Goal: Task Accomplishment & Management: Complete application form

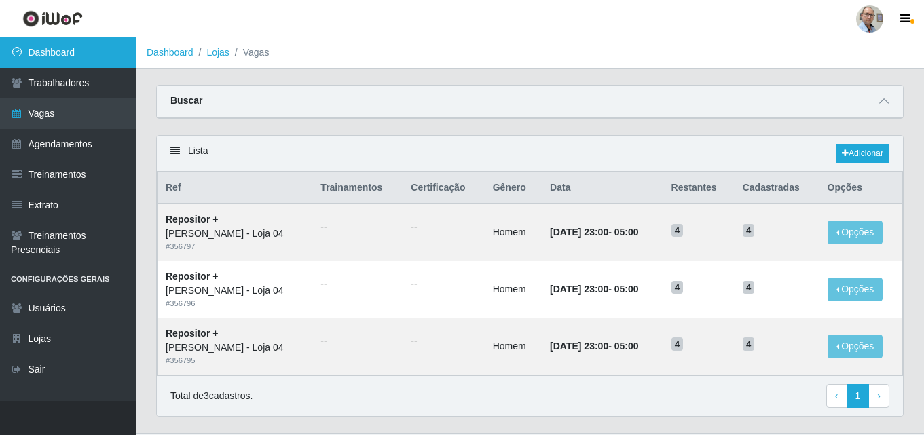
click at [79, 48] on link "Dashboard" at bounding box center [68, 52] width 136 height 31
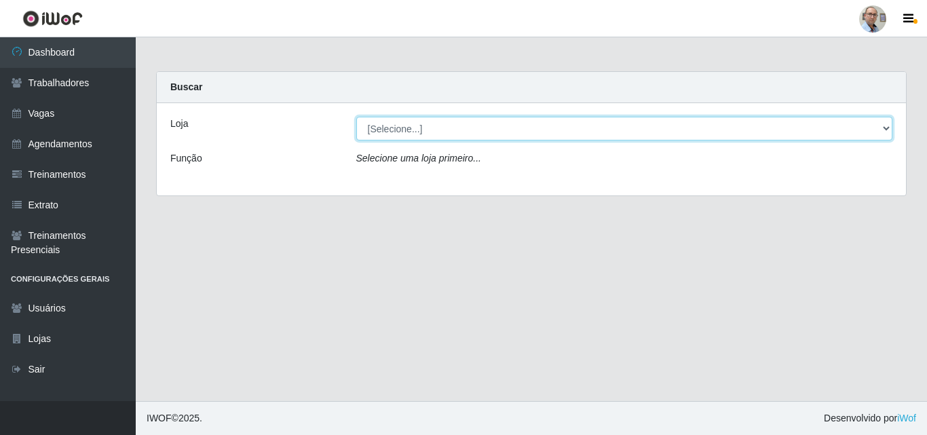
click at [413, 125] on select "[Selecione...] Mar Vermelho - Loja 04" at bounding box center [624, 129] width 537 height 24
select select "251"
click at [356, 117] on select "[Selecione...] Mar Vermelho - Loja 04" at bounding box center [624, 129] width 537 height 24
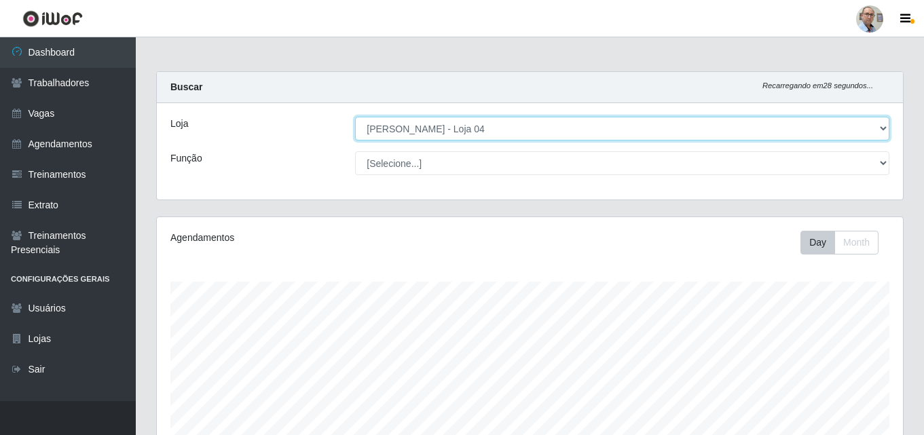
scroll to position [282, 746]
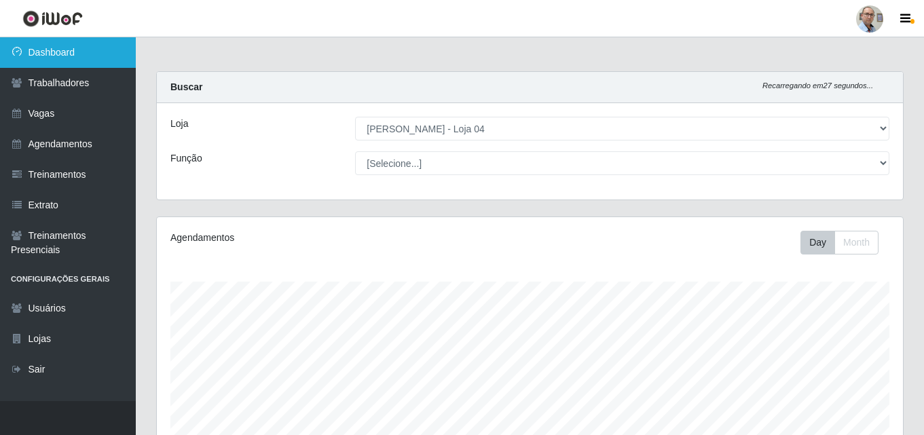
click at [59, 52] on link "Dashboard" at bounding box center [68, 52] width 136 height 31
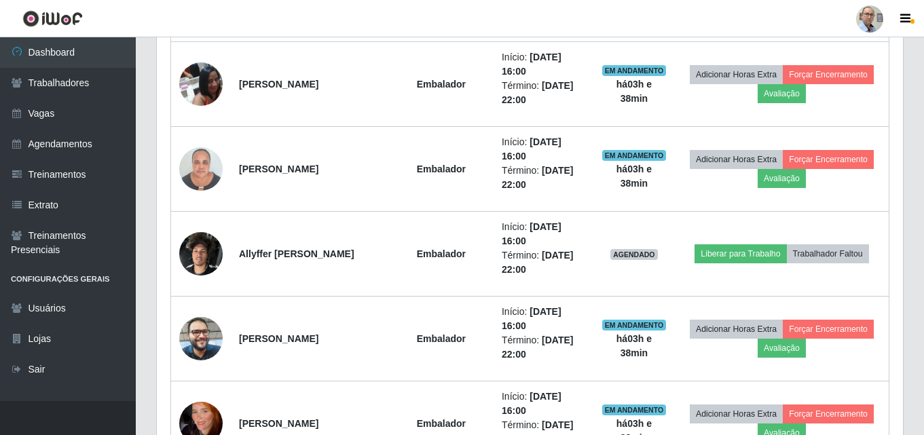
scroll to position [1765, 0]
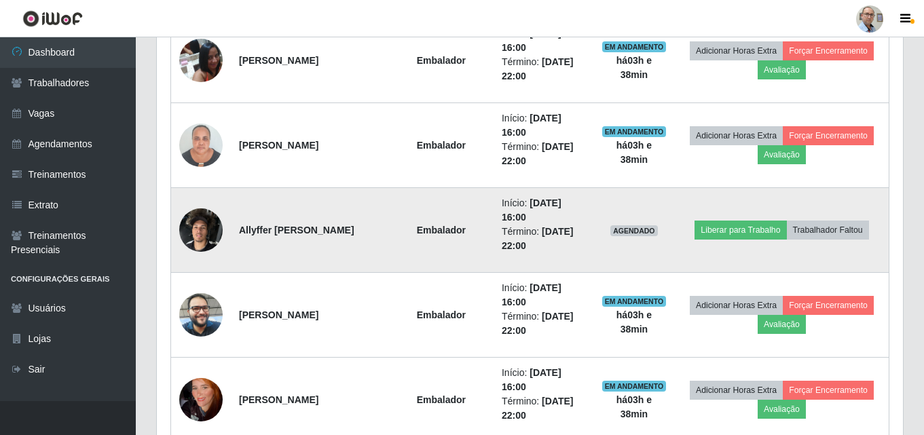
click at [200, 228] on img at bounding box center [200, 230] width 43 height 58
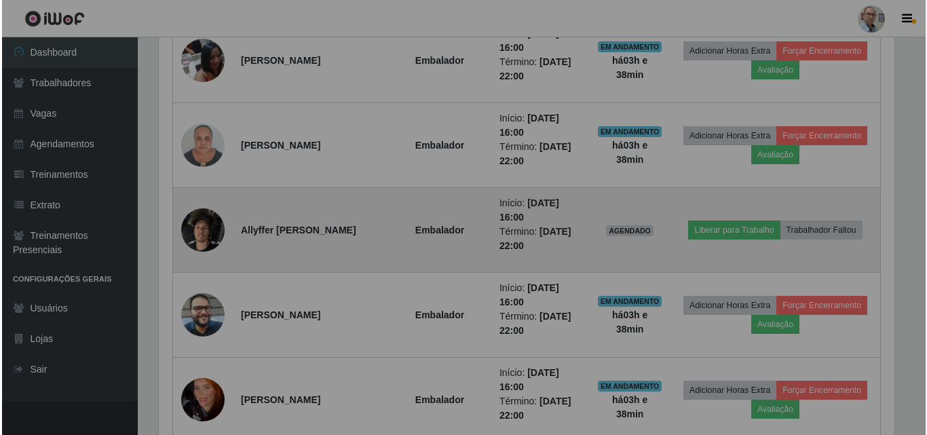
scroll to position [282, 746]
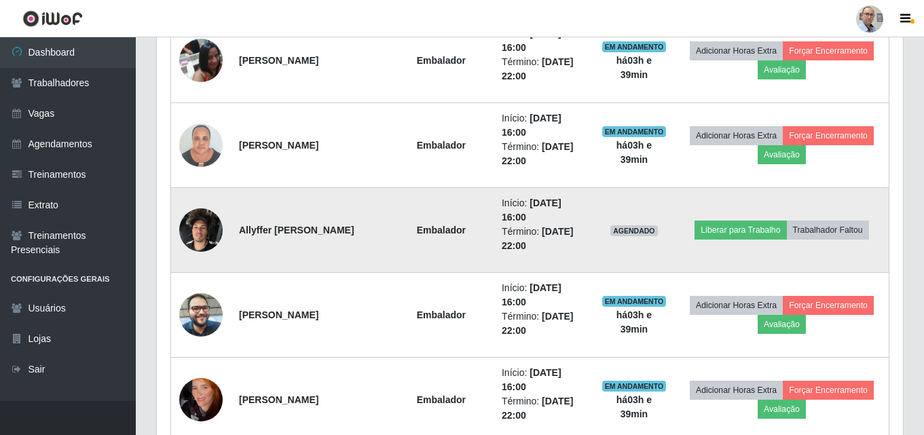
click at [199, 223] on img at bounding box center [200, 230] width 43 height 58
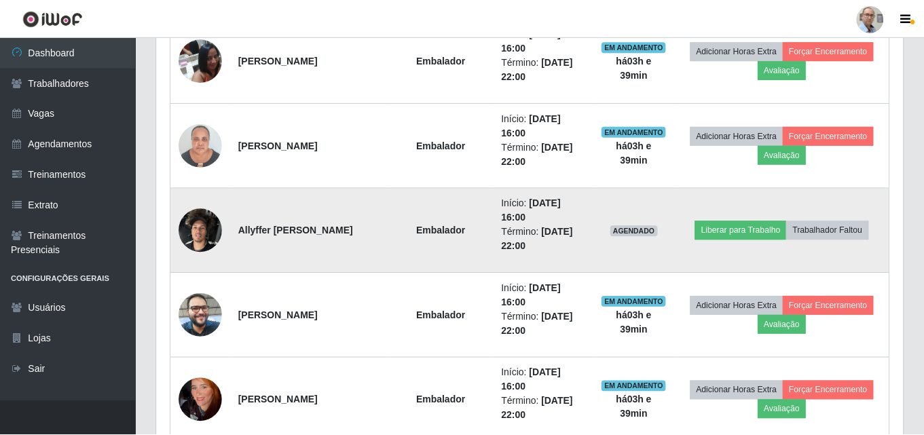
scroll to position [282, 739]
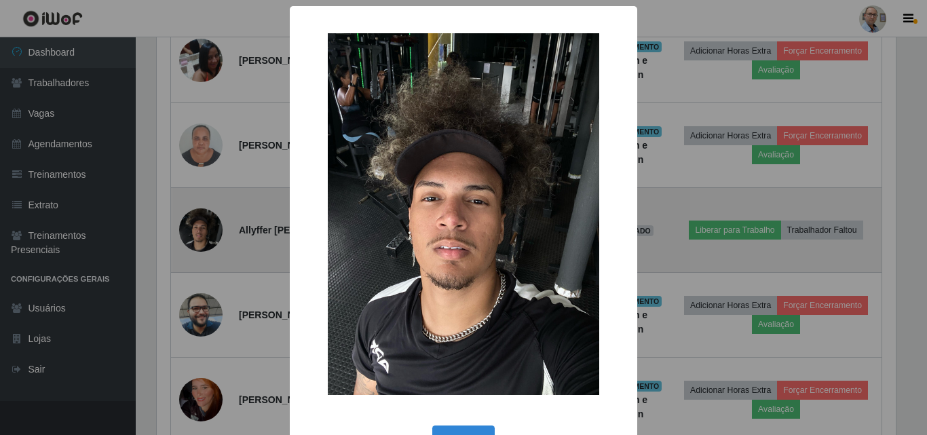
click at [199, 223] on div "× OK Cancel" at bounding box center [463, 217] width 927 height 435
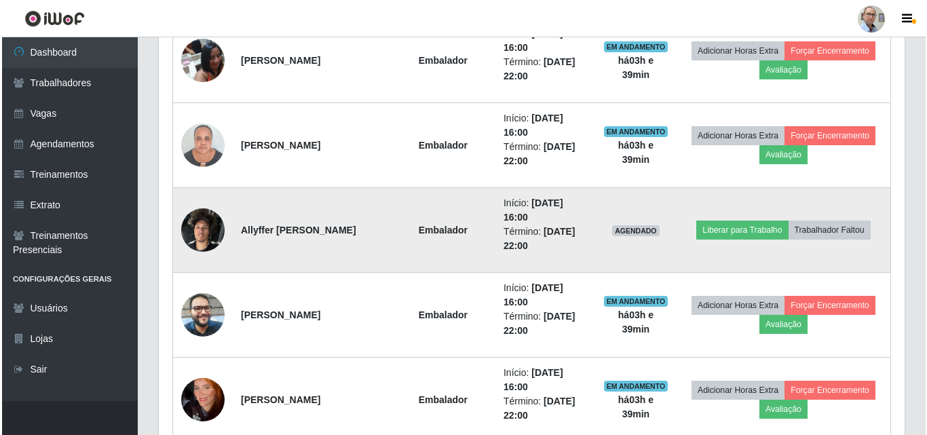
scroll to position [282, 746]
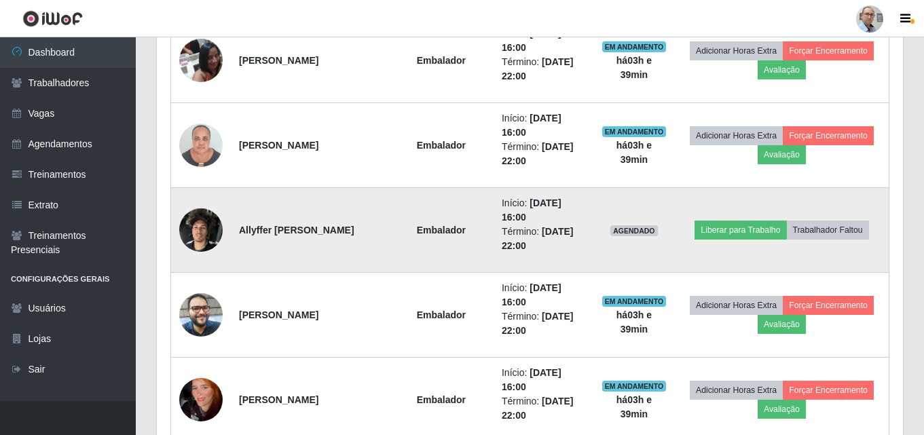
click at [204, 226] on img at bounding box center [200, 230] width 43 height 58
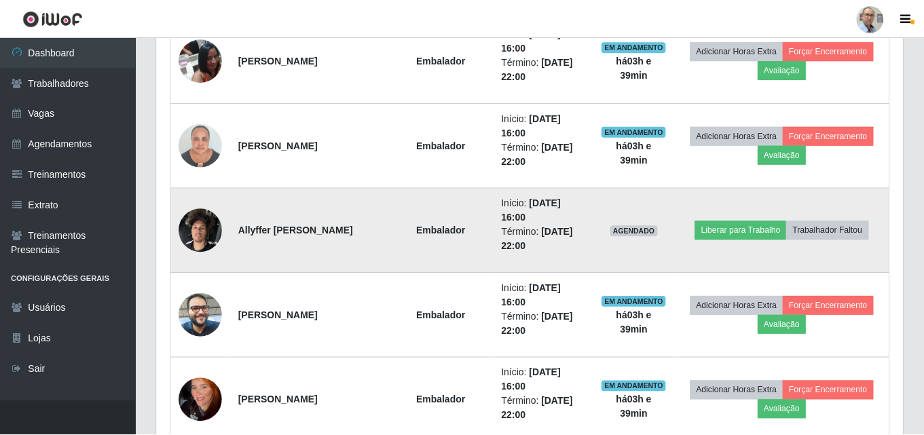
scroll to position [282, 739]
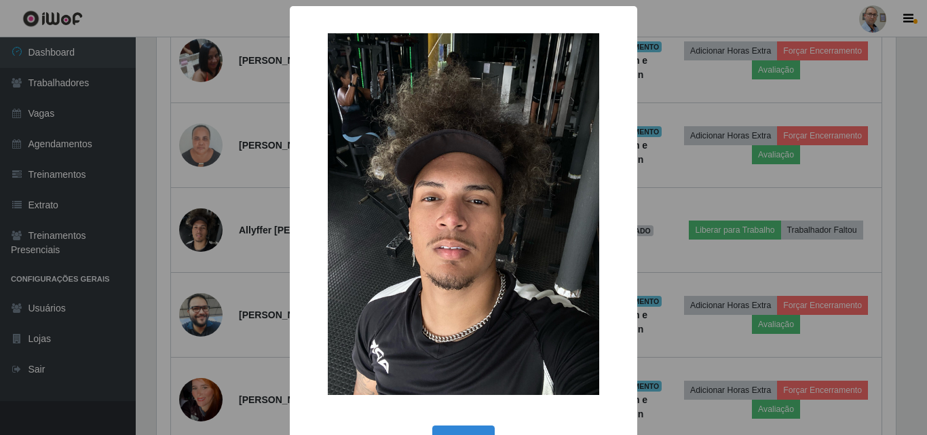
click at [213, 231] on div "× OK Cancel" at bounding box center [463, 217] width 927 height 435
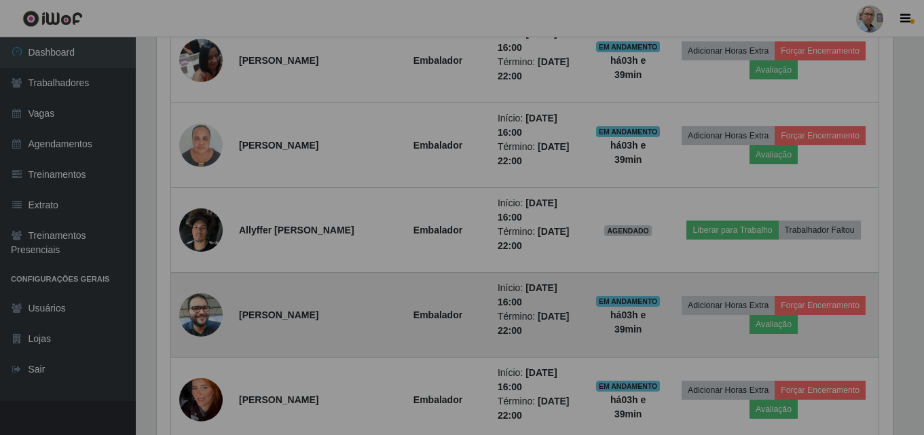
scroll to position [282, 746]
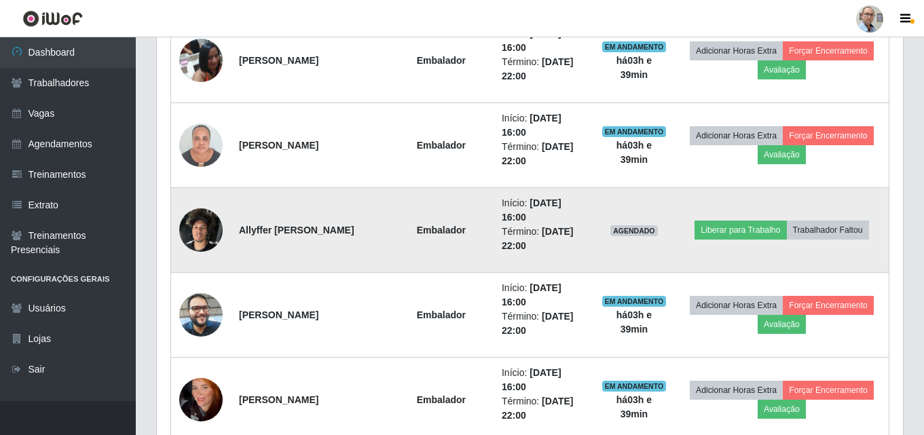
click at [206, 229] on img at bounding box center [200, 230] width 43 height 58
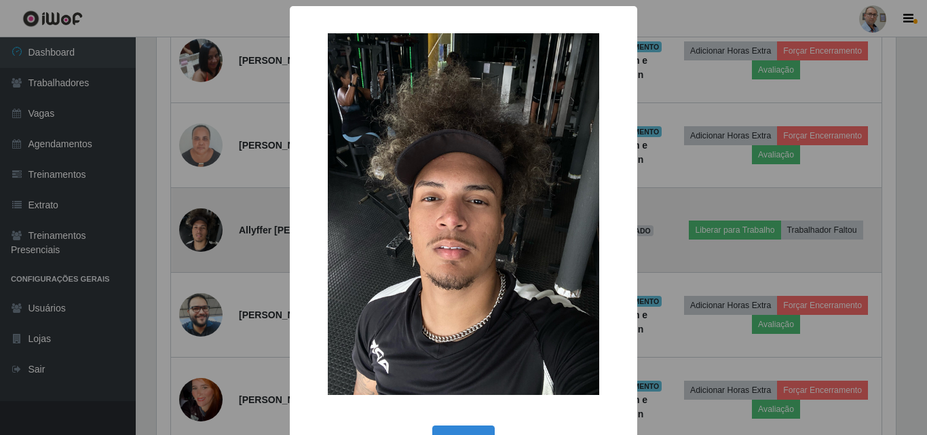
click at [206, 229] on div "× OK Cancel" at bounding box center [463, 217] width 927 height 435
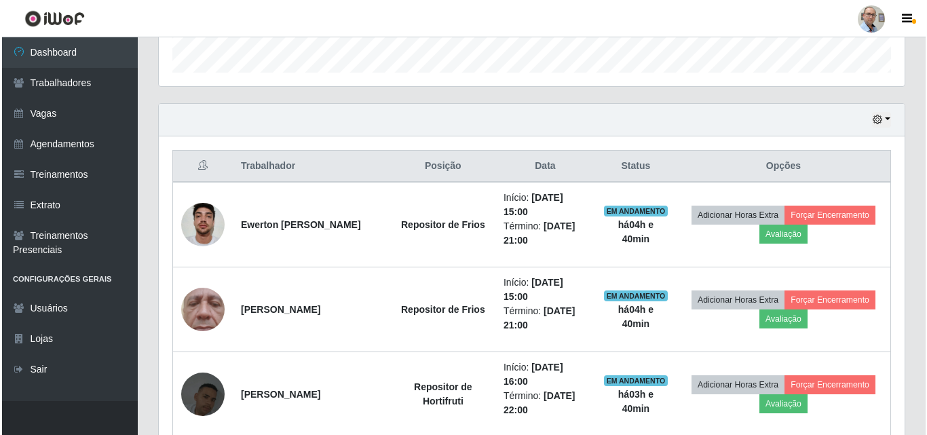
scroll to position [407, 0]
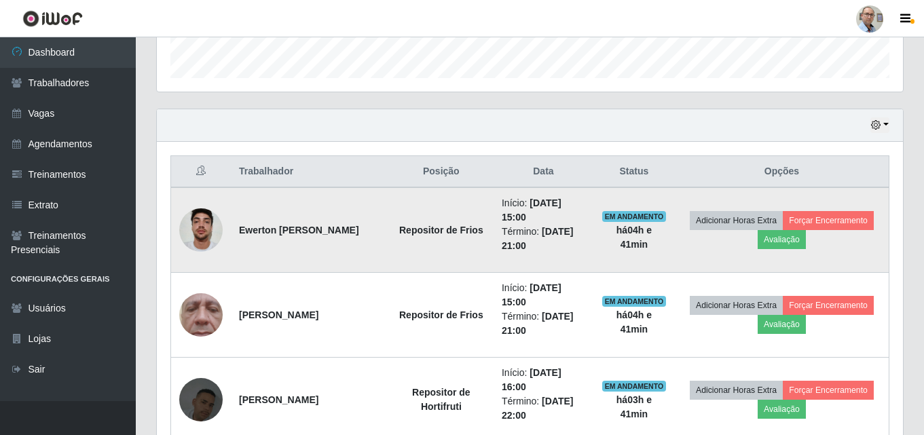
click at [207, 230] on img at bounding box center [200, 230] width 43 height 58
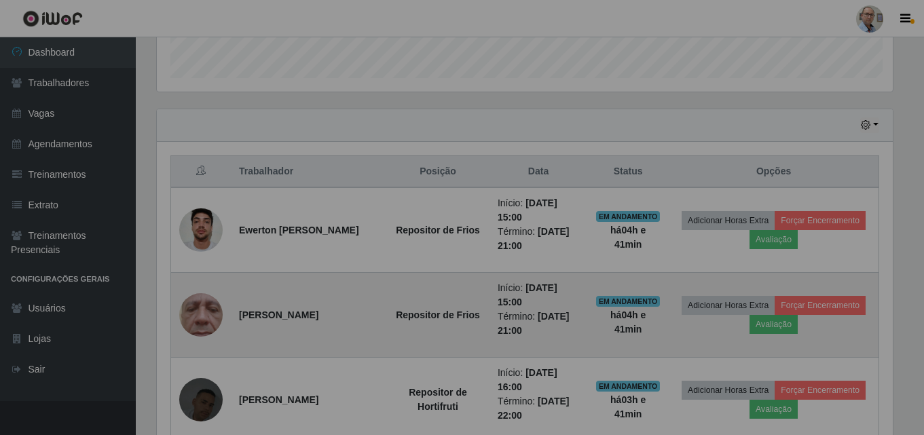
scroll to position [282, 746]
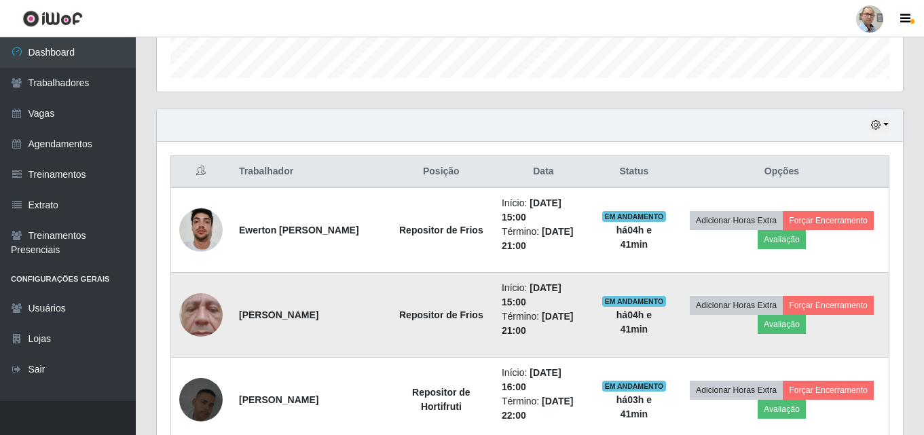
click at [200, 299] on img at bounding box center [200, 315] width 43 height 96
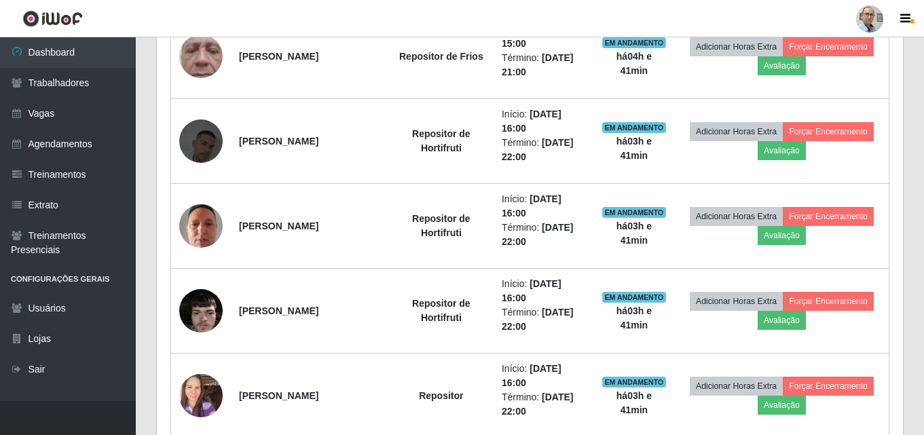
scroll to position [326, 0]
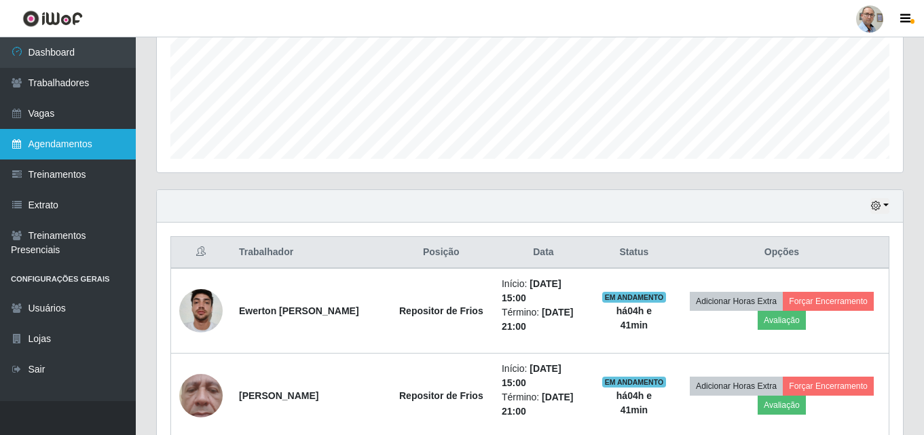
click at [45, 142] on link "Agendamentos" at bounding box center [68, 144] width 136 height 31
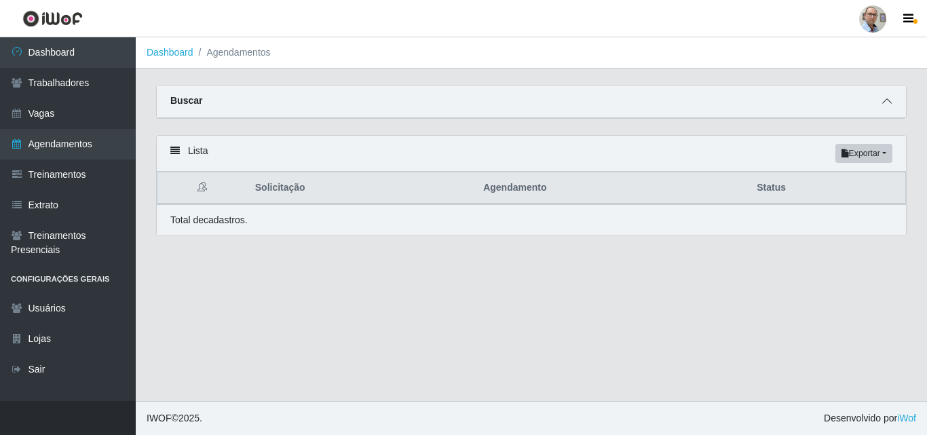
click at [884, 100] on icon at bounding box center [887, 101] width 10 height 10
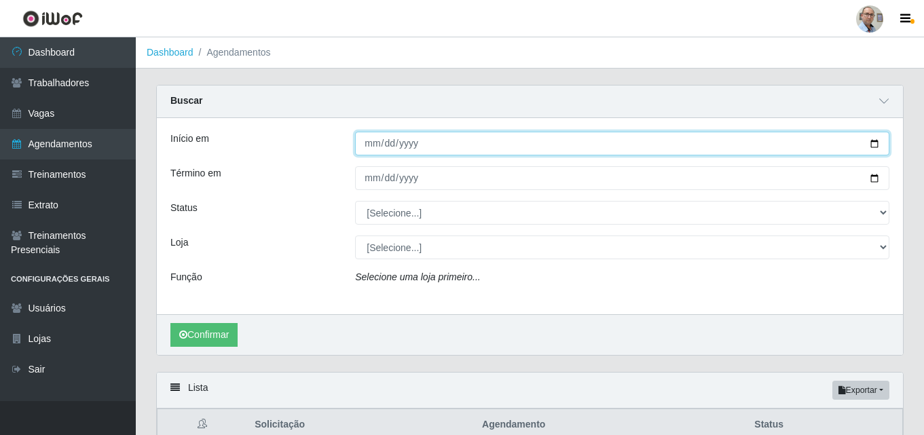
click at [871, 143] on input "Início em" at bounding box center [622, 144] width 534 height 24
type input "[DATE]"
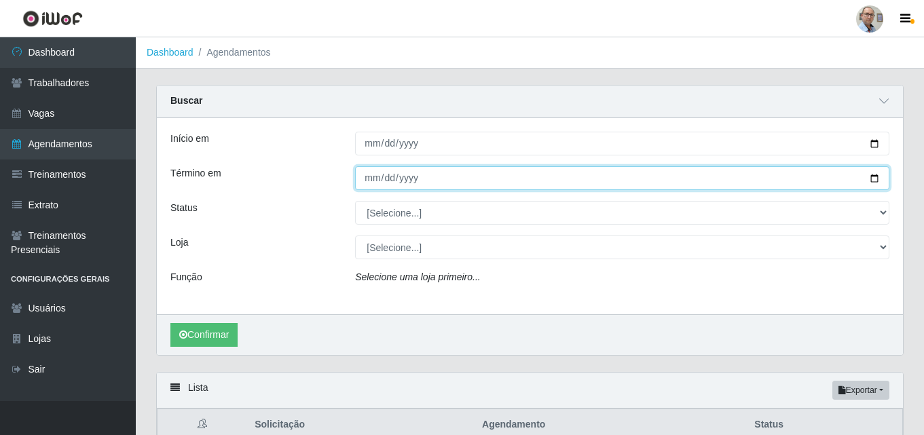
click at [872, 178] on input "Término em" at bounding box center [622, 178] width 534 height 24
type input "[DATE]"
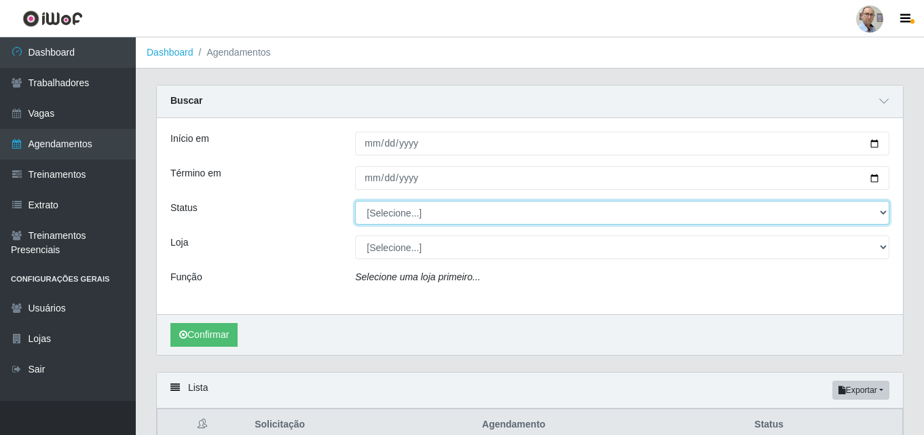
click at [426, 211] on select "[Selecione...] AGENDADO AGUARDANDO LIBERAR EM ANDAMENTO EM REVISÃO FINALIZADO C…" at bounding box center [622, 213] width 534 height 24
click at [413, 213] on select "[Selecione...] AGENDADO AGUARDANDO LIBERAR EM ANDAMENTO EM REVISÃO FINALIZADO C…" at bounding box center [622, 213] width 534 height 24
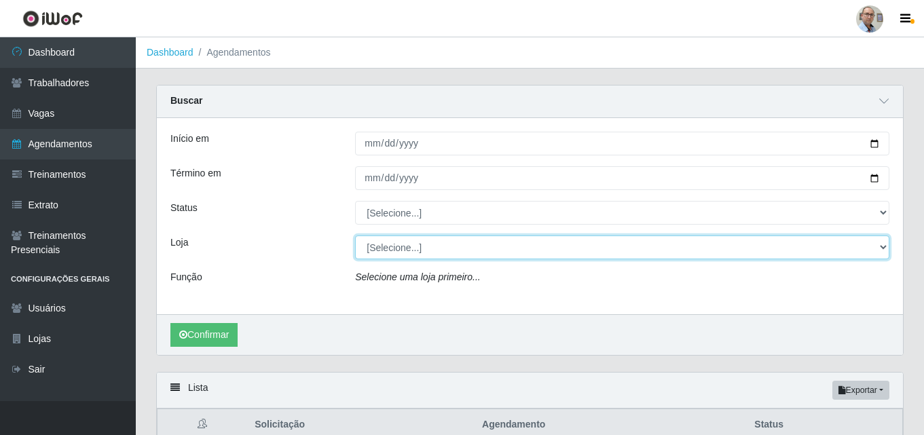
click at [403, 250] on select "[Selecione...] Mar Vermelho - Loja 04" at bounding box center [622, 248] width 534 height 24
select select "251"
click at [355, 236] on select "[Selecione...] Mar Vermelho - Loja 04" at bounding box center [622, 248] width 534 height 24
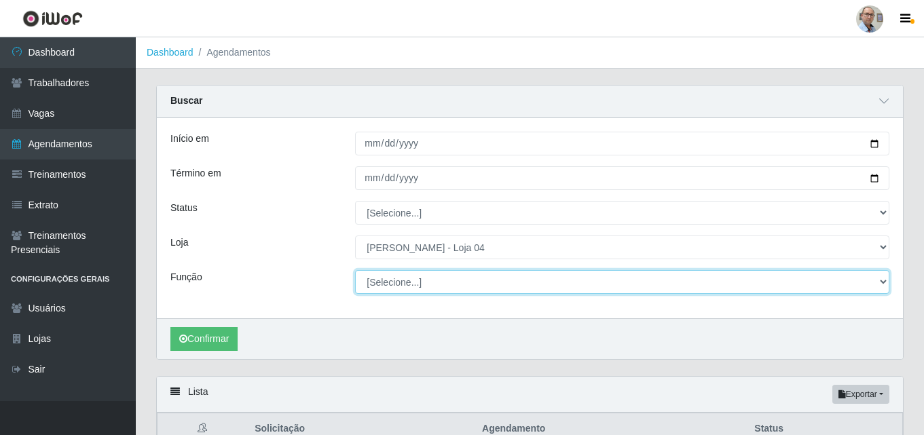
click at [417, 282] on select "[Selecione...] ASG ASG + ASG ++ Auxiliar de Depósito Auxiliar de Depósito + Aux…" at bounding box center [622, 282] width 534 height 24
select select "112"
click at [355, 271] on select "[Selecione...] ASG ASG + ASG ++ Auxiliar de Depósito Auxiliar de Depósito + Aux…" at bounding box center [622, 282] width 534 height 24
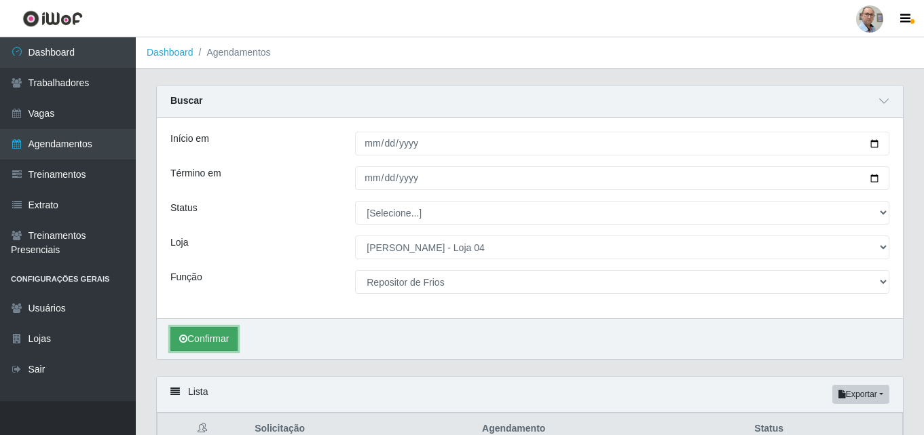
click at [206, 336] on button "Confirmar" at bounding box center [203, 339] width 67 height 24
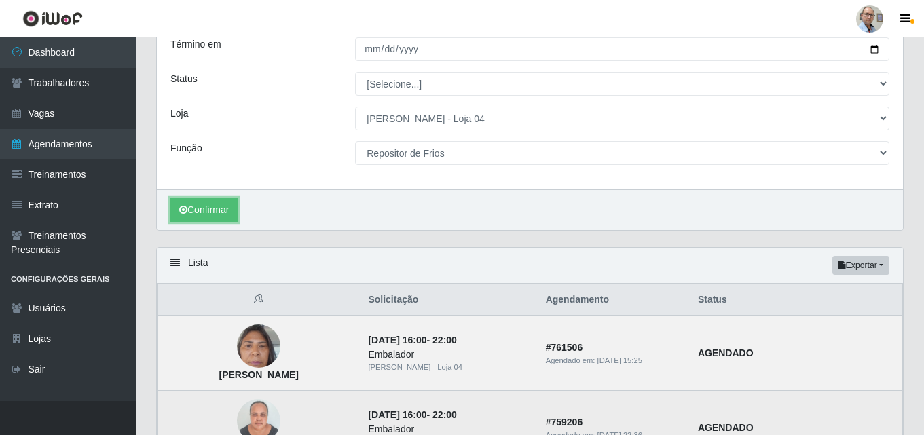
scroll to position [93, 0]
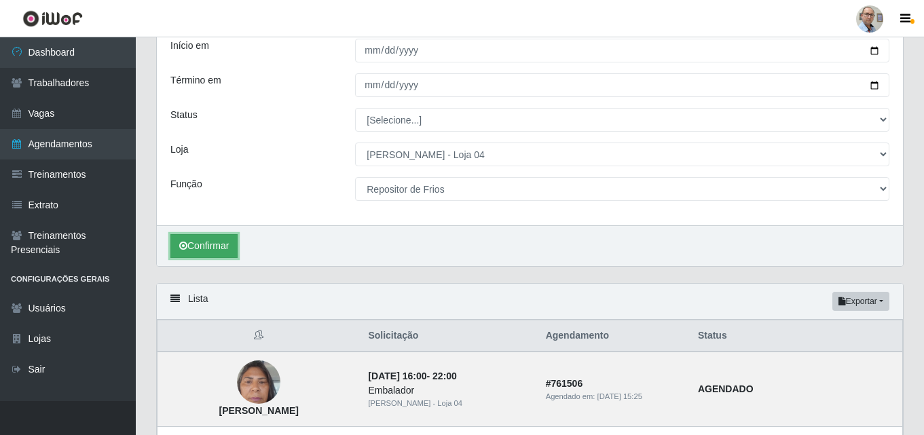
click at [207, 244] on button "Confirmar" at bounding box center [203, 246] width 67 height 24
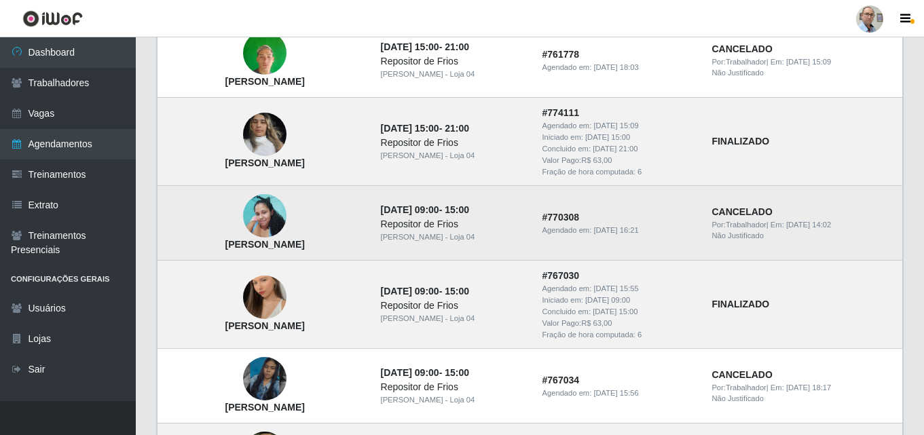
scroll to position [772, 0]
